Goal: Information Seeking & Learning: Find specific fact

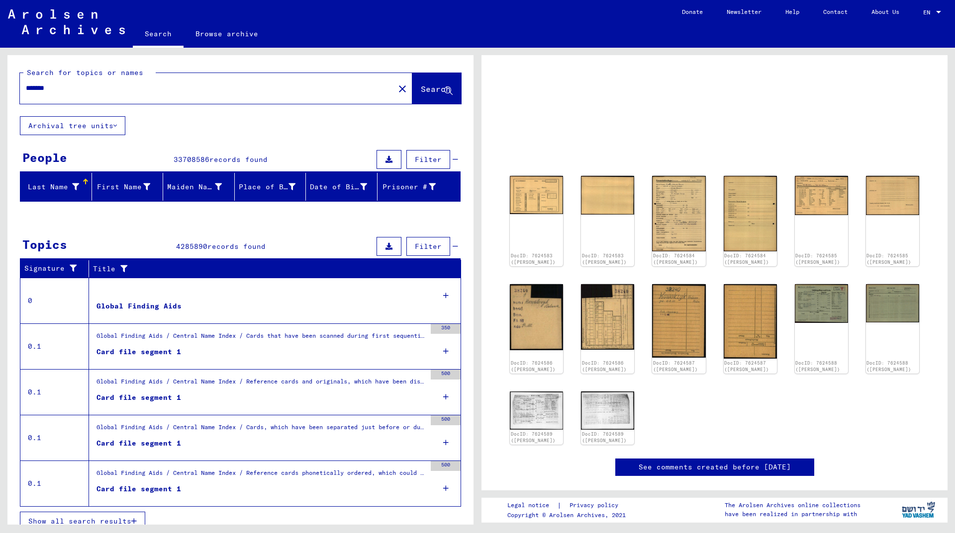
scroll to position [11, 0]
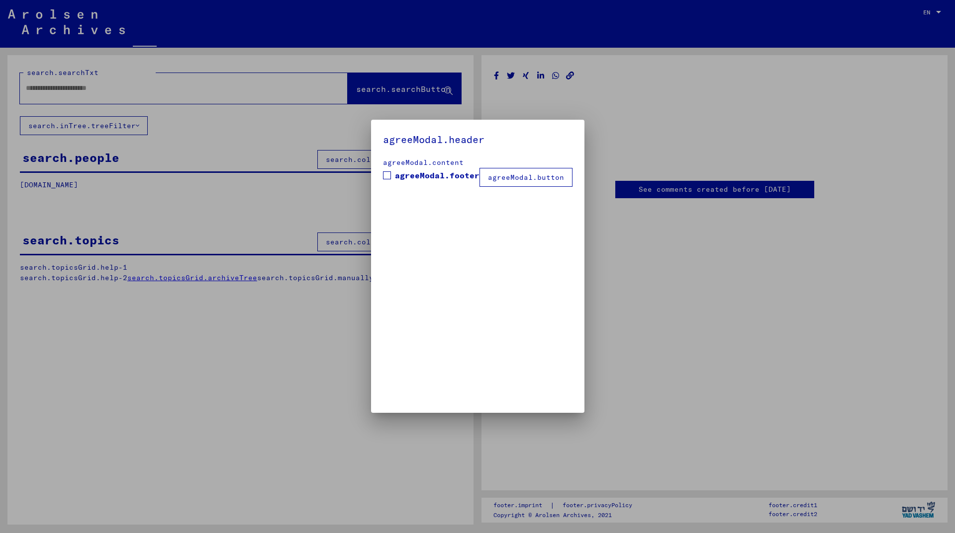
type input "*******"
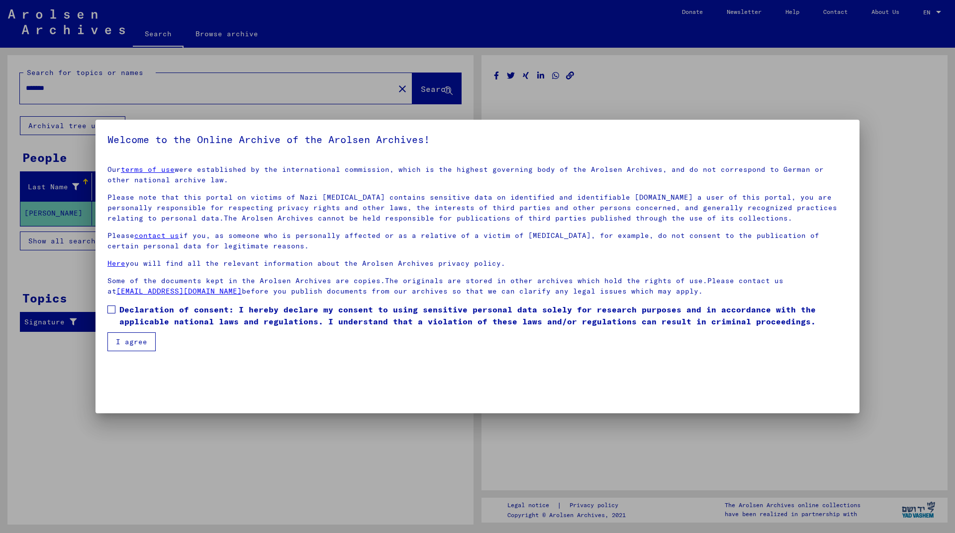
click at [116, 312] on label "Declaration of consent: I hereby declare my consent to using sensitive personal…" at bounding box center [477, 316] width 740 height 24
click at [118, 339] on button "I agree" at bounding box center [131, 342] width 48 height 19
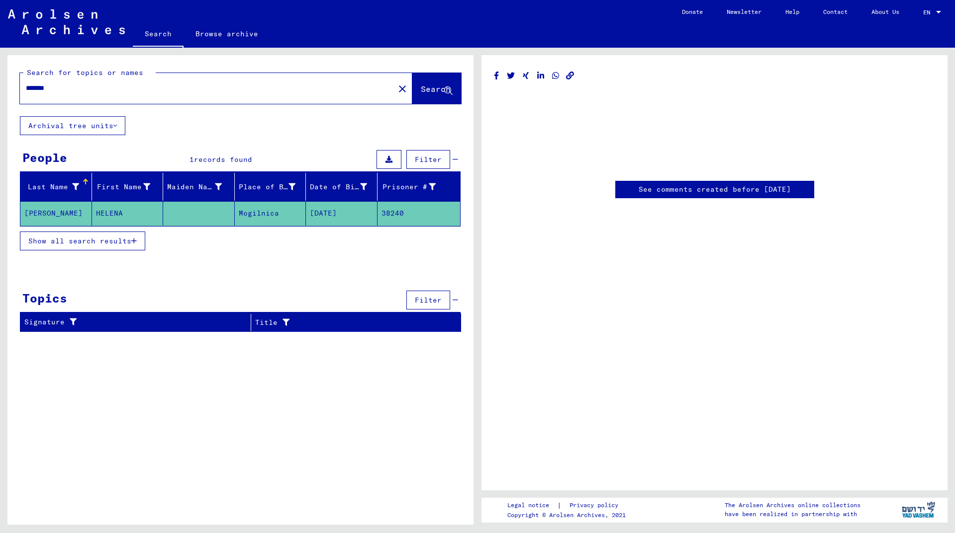
click at [58, 212] on mat-cell "[PERSON_NAME]" at bounding box center [56, 213] width 72 height 24
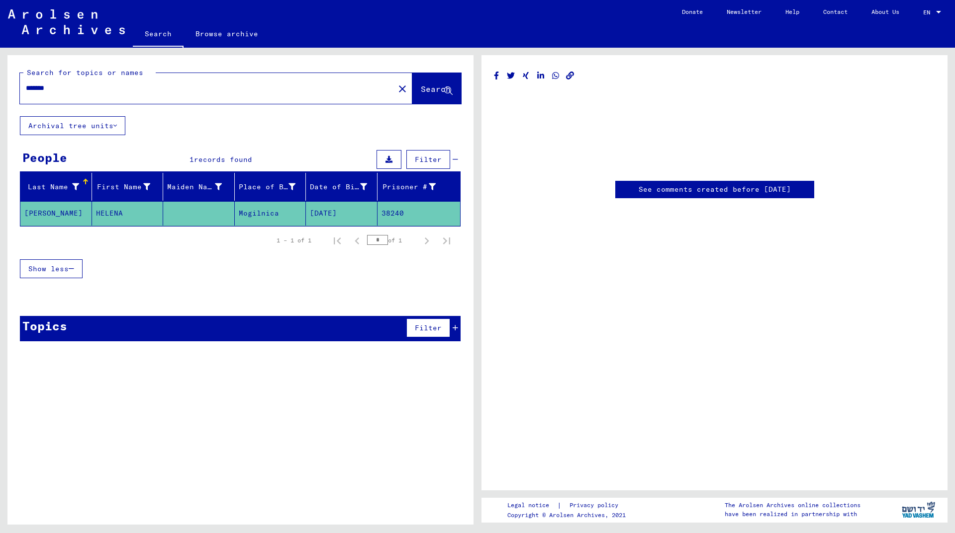
click at [387, 212] on mat-cell "38240" at bounding box center [418, 213] width 83 height 24
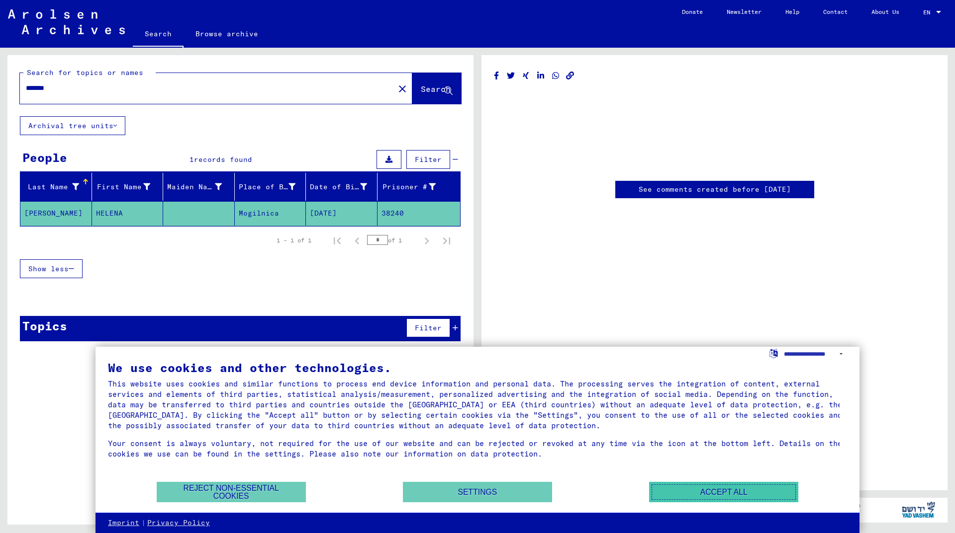
click at [719, 496] on button "Accept all" at bounding box center [723, 492] width 149 height 20
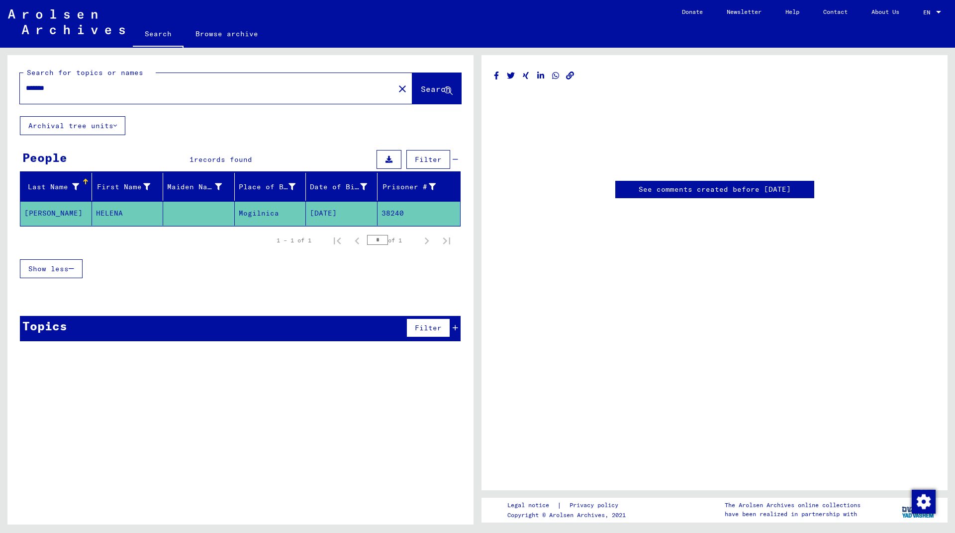
click at [33, 207] on mat-cell "[PERSON_NAME]" at bounding box center [56, 213] width 72 height 24
click at [38, 211] on mat-cell "[PERSON_NAME]" at bounding box center [56, 213] width 72 height 24
click at [49, 269] on span "Show less" at bounding box center [48, 269] width 40 height 9
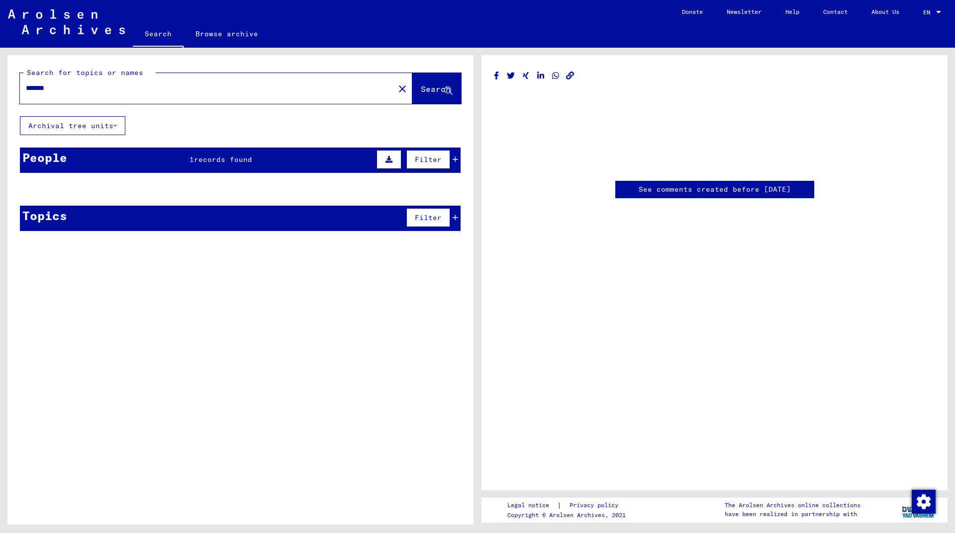
click at [387, 157] on icon at bounding box center [388, 159] width 7 height 7
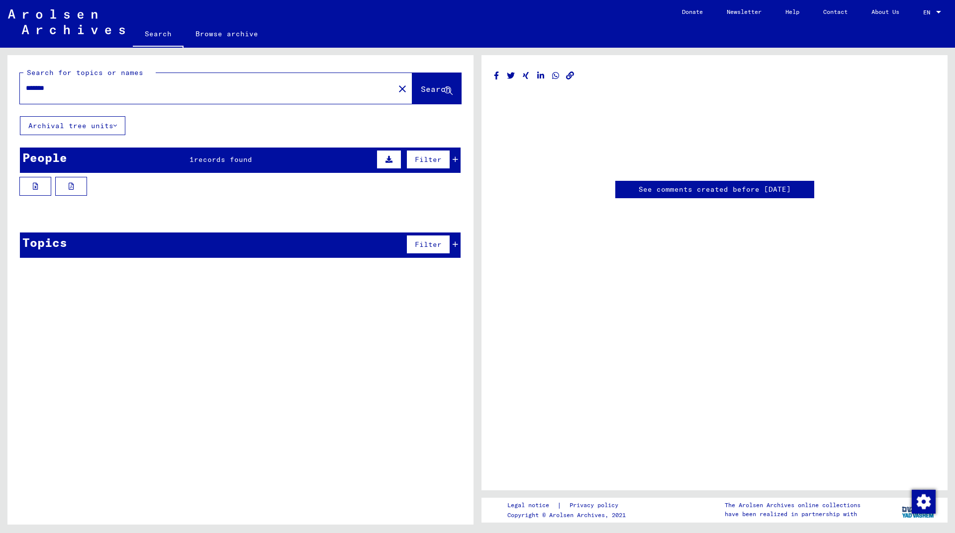
click at [388, 157] on icon at bounding box center [388, 159] width 7 height 7
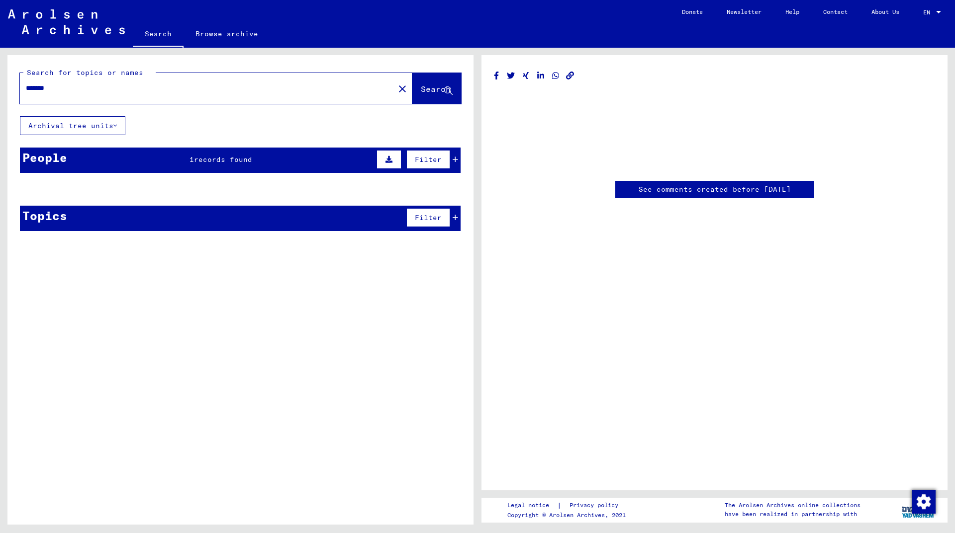
click at [448, 158] on button "Filter" at bounding box center [428, 159] width 44 height 19
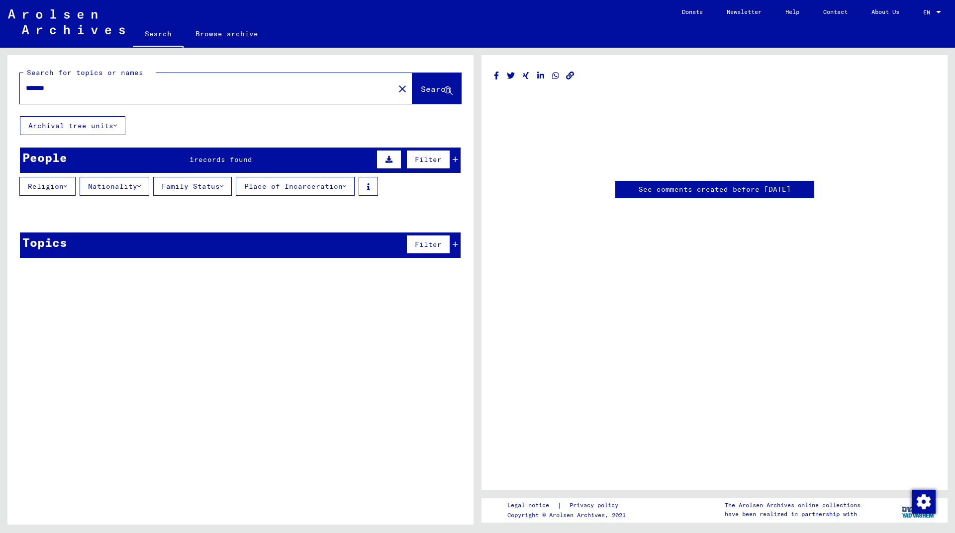
click at [443, 158] on button "Filter" at bounding box center [428, 159] width 44 height 19
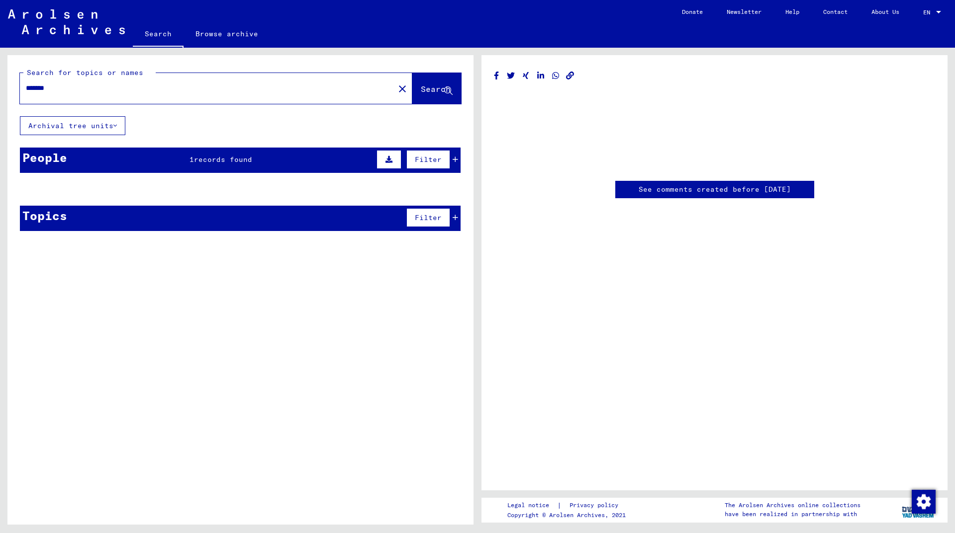
click at [454, 160] on icon at bounding box center [454, 159] width 5 height 7
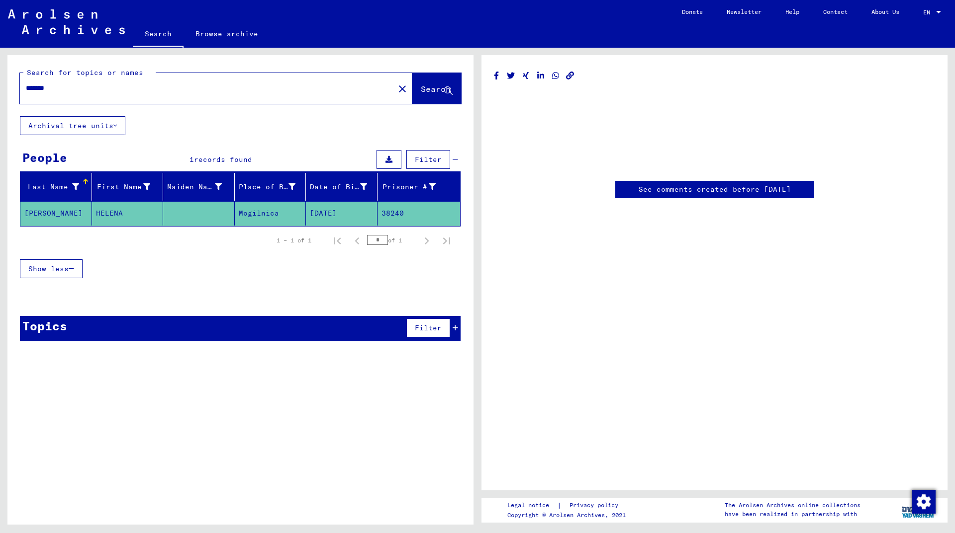
click at [406, 215] on mat-cell "38240" at bounding box center [418, 213] width 83 height 24
click at [326, 217] on mat-cell "[DATE]" at bounding box center [342, 213] width 72 height 24
click at [270, 215] on mat-cell "Mogilnica" at bounding box center [271, 213] width 72 height 24
click at [110, 214] on mat-cell "HELENA" at bounding box center [128, 213] width 72 height 24
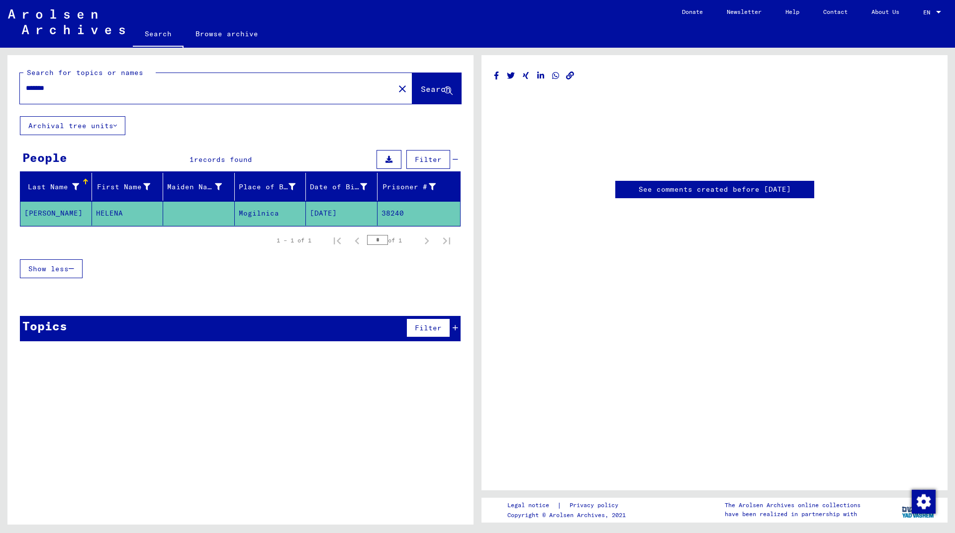
click at [110, 214] on mat-cell "HELENA" at bounding box center [128, 213] width 72 height 24
click at [47, 214] on mat-cell "[PERSON_NAME]" at bounding box center [56, 213] width 72 height 24
click at [455, 326] on icon at bounding box center [454, 328] width 5 height 7
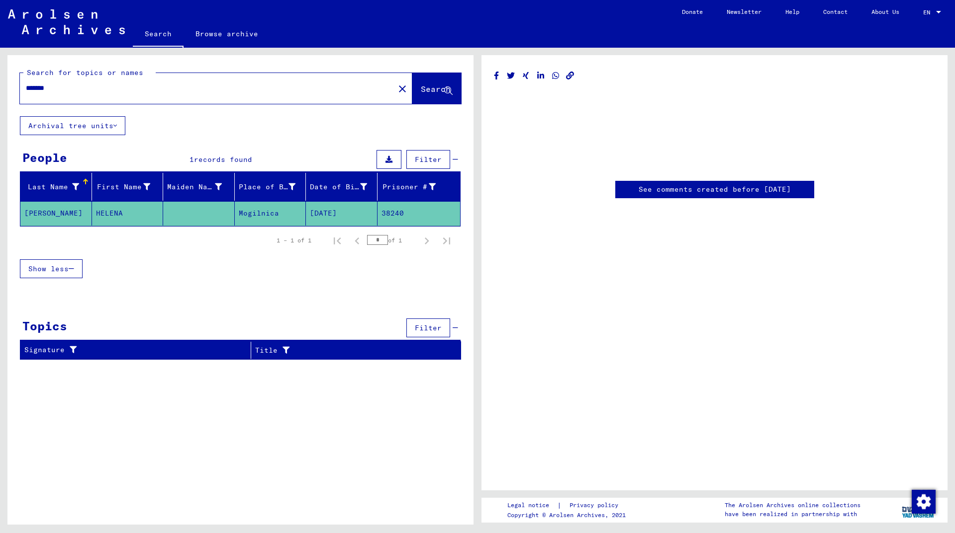
click at [455, 326] on icon at bounding box center [454, 328] width 5 height 7
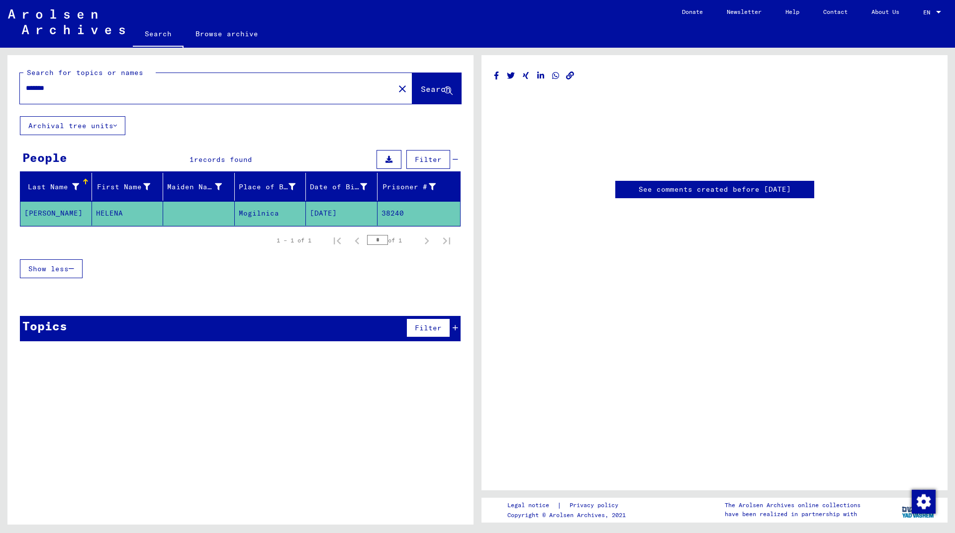
click at [708, 187] on link "See comments created before [DATE]" at bounding box center [714, 189] width 152 height 10
